Goal: Check status: Check status

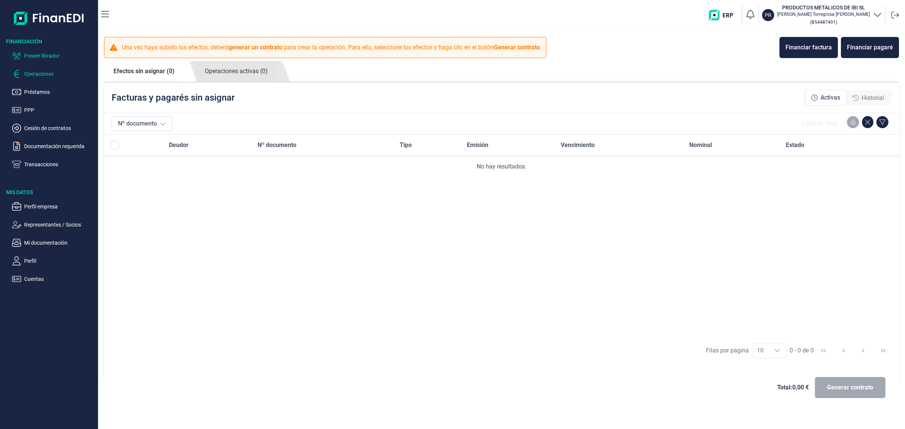
click at [27, 57] on p "Poseer librador" at bounding box center [59, 55] width 71 height 9
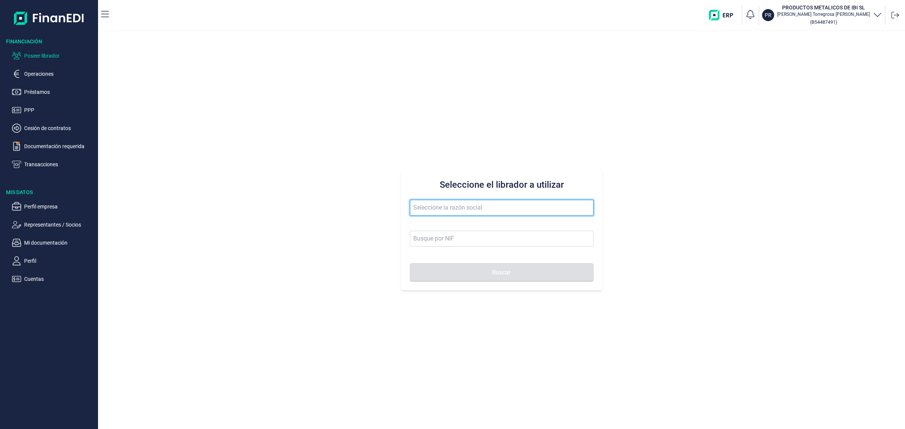
click at [427, 207] on input "text" at bounding box center [502, 208] width 184 height 16
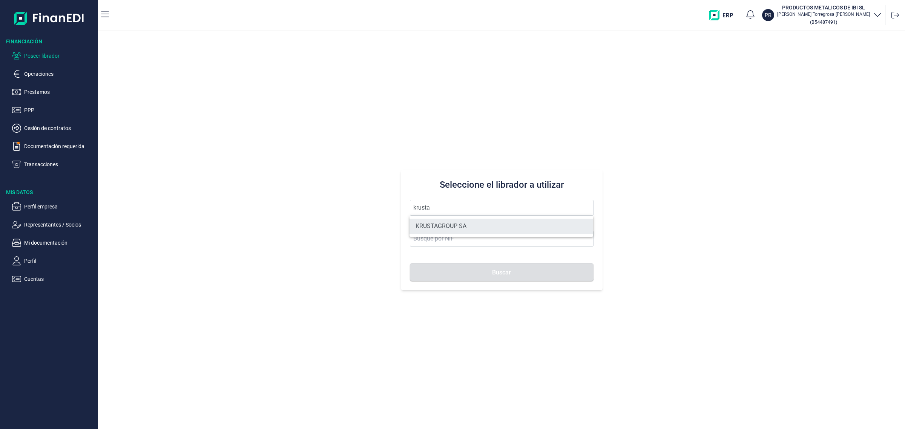
click at [451, 228] on li "KRUSTAGROUP SA" at bounding box center [502, 226] width 184 height 15
type input "KRUSTAGROUP SA"
type input "A21008560"
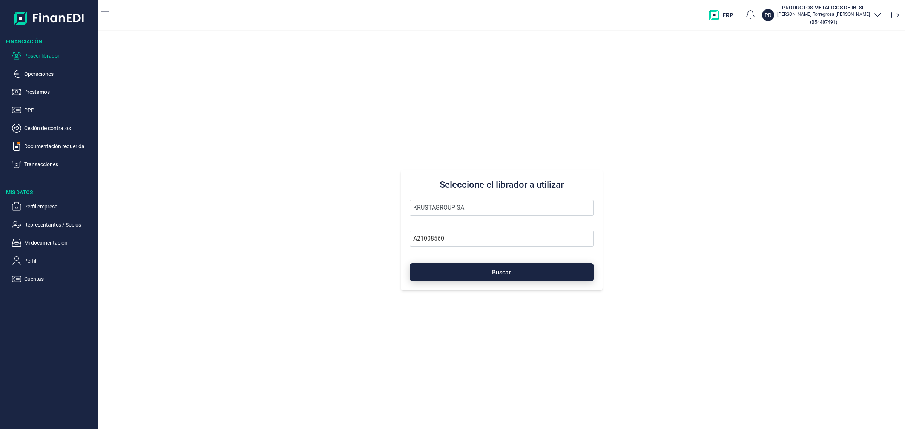
click at [508, 273] on span "Buscar" at bounding box center [501, 273] width 19 height 6
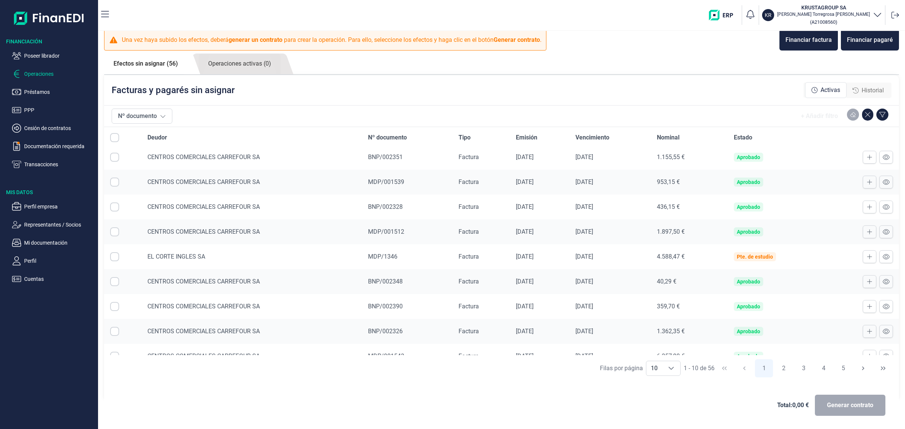
scroll to position [44, 0]
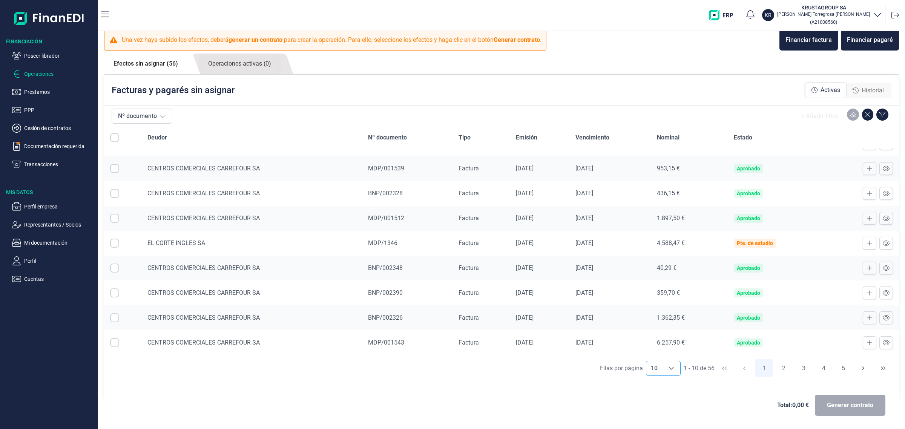
click at [663, 370] on div "Choose" at bounding box center [671, 368] width 18 height 14
click at [653, 358] on li "100" at bounding box center [660, 352] width 35 height 18
type input "100"
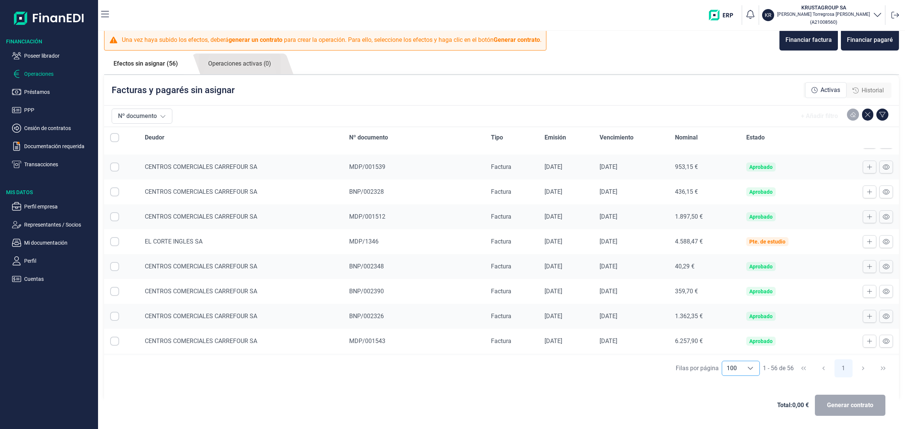
click at [743, 367] on div "Choose" at bounding box center [751, 368] width 18 height 14
drag, startPoint x: 729, startPoint y: 346, endPoint x: 737, endPoint y: 345, distance: 8.7
click at [729, 346] on li "100" at bounding box center [738, 352] width 38 height 18
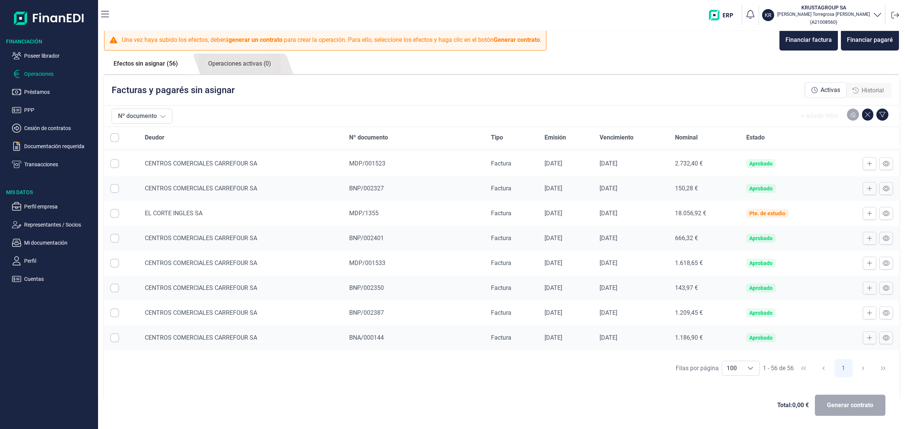
scroll to position [647, 0]
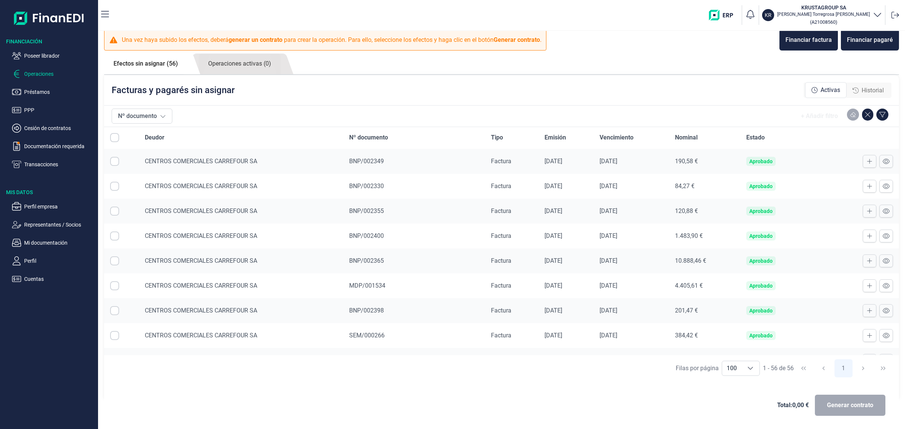
click at [399, 265] on div "BNP/002365" at bounding box center [414, 260] width 130 height 9
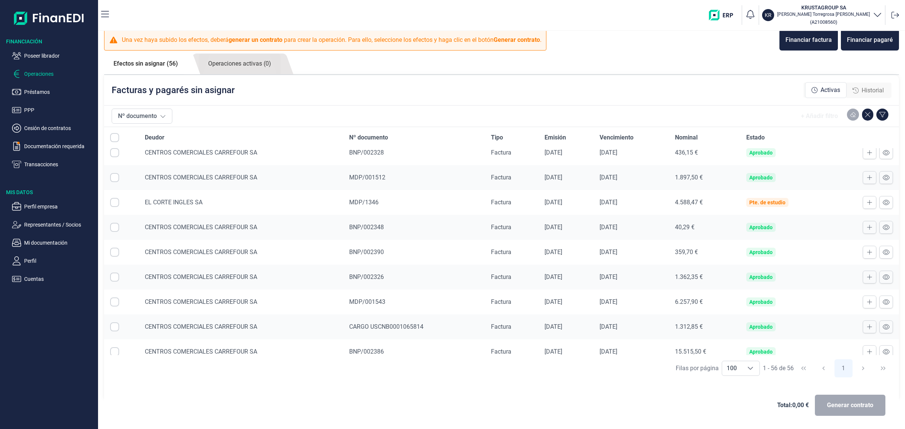
scroll to position [65, 0]
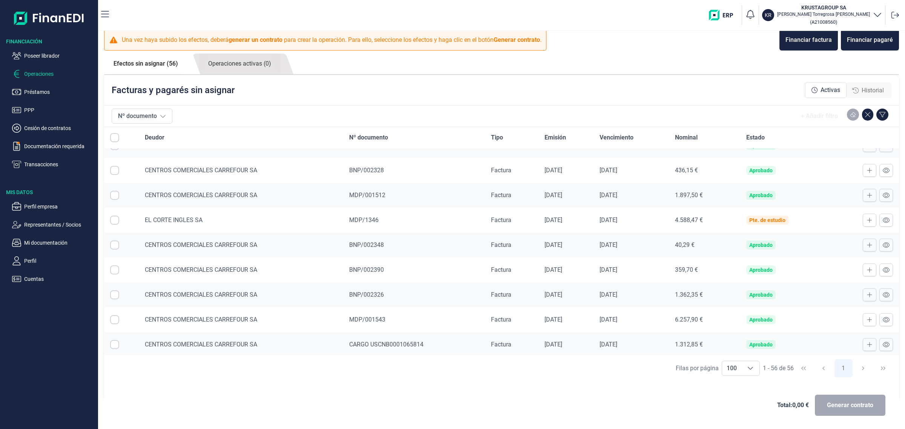
click at [376, 264] on td "BNP/002390" at bounding box center [414, 270] width 142 height 25
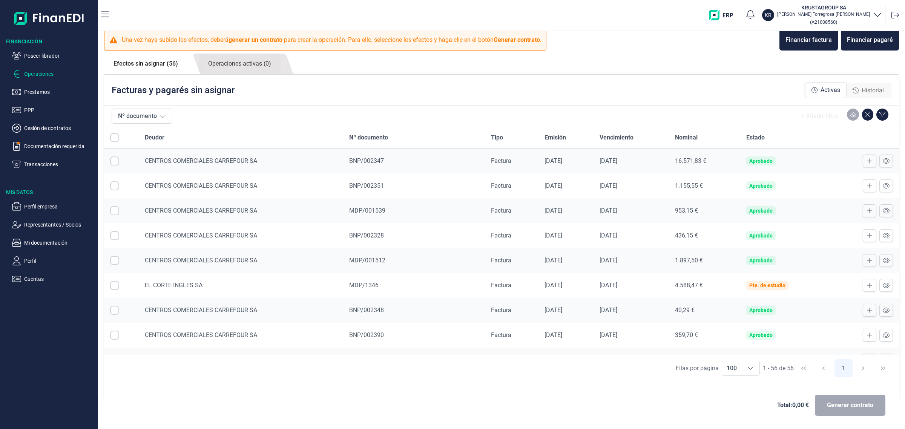
scroll to position [898, 0]
drag, startPoint x: 676, startPoint y: 240, endPoint x: 712, endPoint y: 237, distance: 36.3
click at [712, 237] on td "40,29 €" at bounding box center [704, 234] width 71 height 25
